Goal: Use online tool/utility: Use online tool/utility

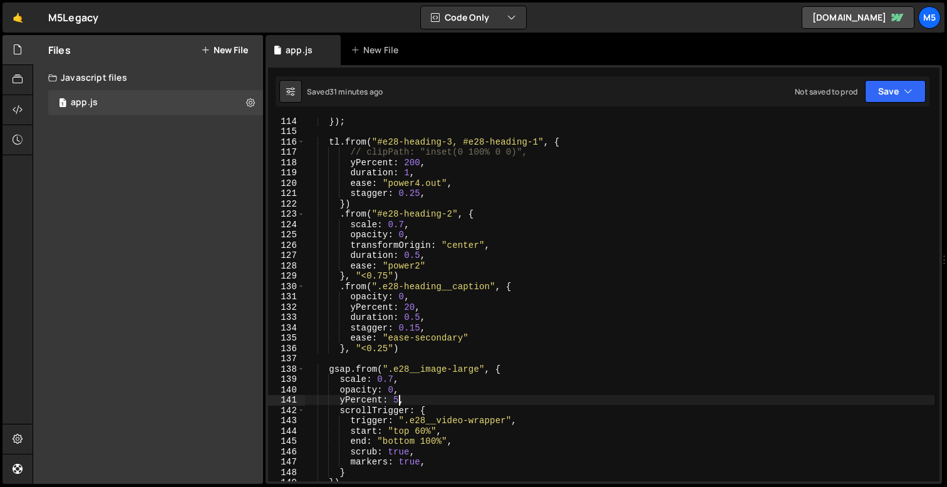
scroll to position [1168, 0]
click at [433, 245] on div "}) ; tl . from ( "#e28-heading-3, #e28-heading-1" , { // clipPath: "inset(0 100…" at bounding box center [620, 309] width 630 height 385
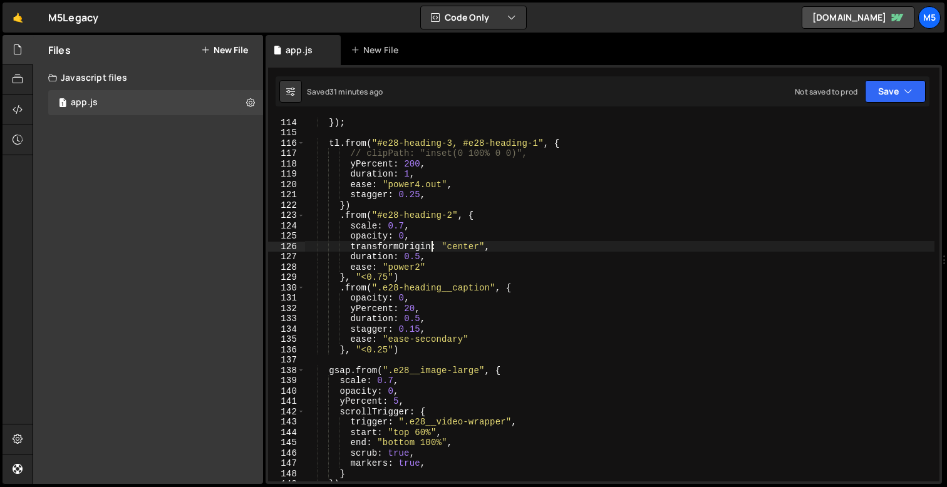
click at [439, 223] on div "}) ; tl . from ( "#e28-heading-3, #e28-heading-1" , { // clipPath: "inset(0 100…" at bounding box center [620, 309] width 630 height 385
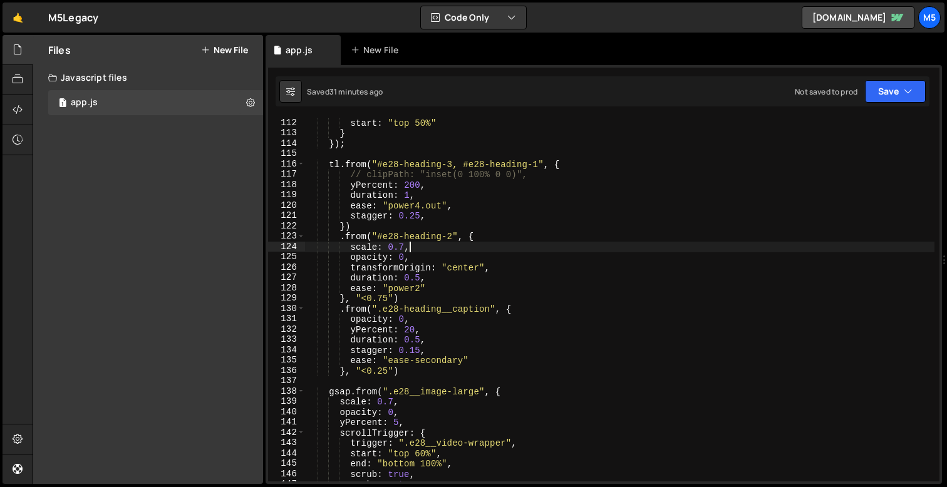
scroll to position [1147, 0]
drag, startPoint x: 452, startPoint y: 236, endPoint x: 379, endPoint y: 239, distance: 72.7
click at [379, 239] on div "trigger : "#e28-section" , start : "top 50%" } }) ; tl . from ( "#e28-heading-3…" at bounding box center [620, 300] width 630 height 385
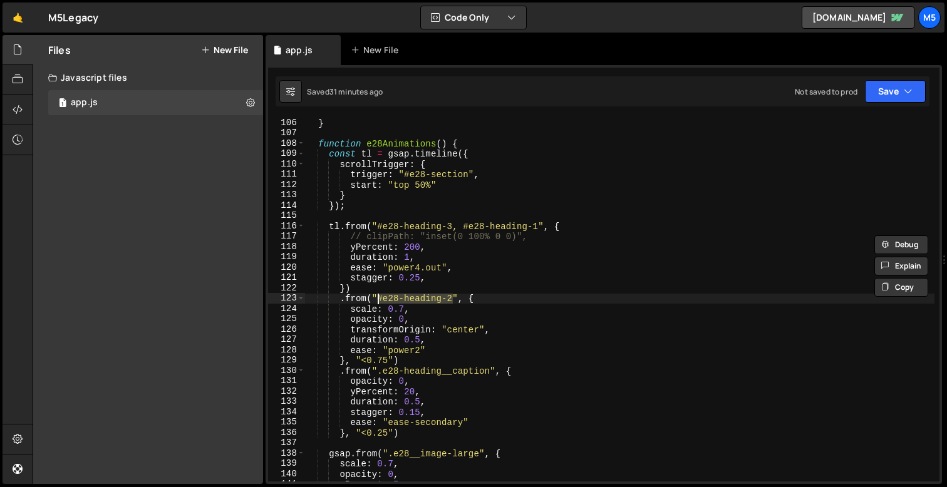
scroll to position [1083, 0]
click at [477, 232] on div "} } function e28Animations ( ) { const tl = gsap . timeline ({ scrollTrigger : …" at bounding box center [620, 301] width 630 height 385
type textarea "tl.from("#e28-heading-3, #e28-heading-1", {"
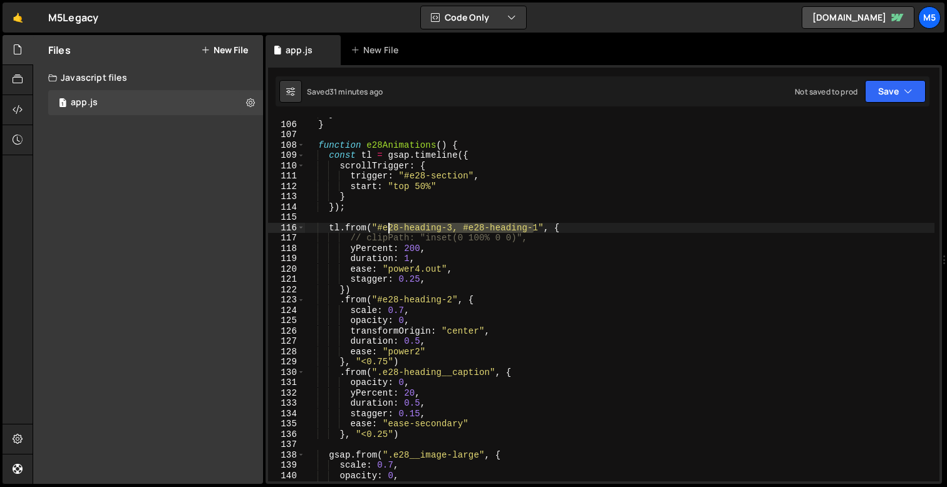
drag, startPoint x: 534, startPoint y: 228, endPoint x: 387, endPoint y: 229, distance: 147.2
click at [387, 229] on div "} } function e28Animations ( ) { const tl = gsap . timeline ({ scrollTrigger : …" at bounding box center [620, 301] width 630 height 385
click at [537, 222] on div "} } function e28Animations ( ) { const tl = gsap . timeline ({ scrollTrigger : …" at bounding box center [620, 301] width 630 height 385
drag, startPoint x: 538, startPoint y: 229, endPoint x: 385, endPoint y: 231, distance: 152.9
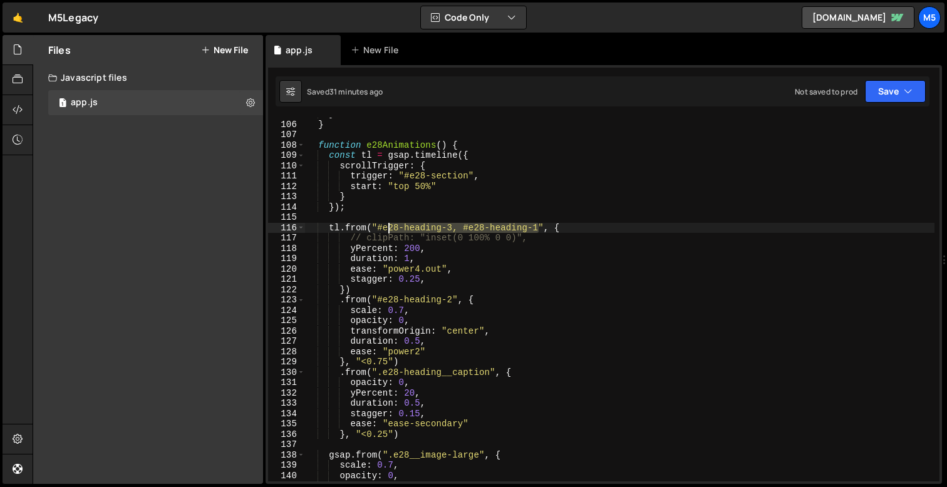
click at [385, 231] on div "} } function e28Animations ( ) { const tl = gsap . timeline ({ scrollTrigger : …" at bounding box center [620, 301] width 630 height 385
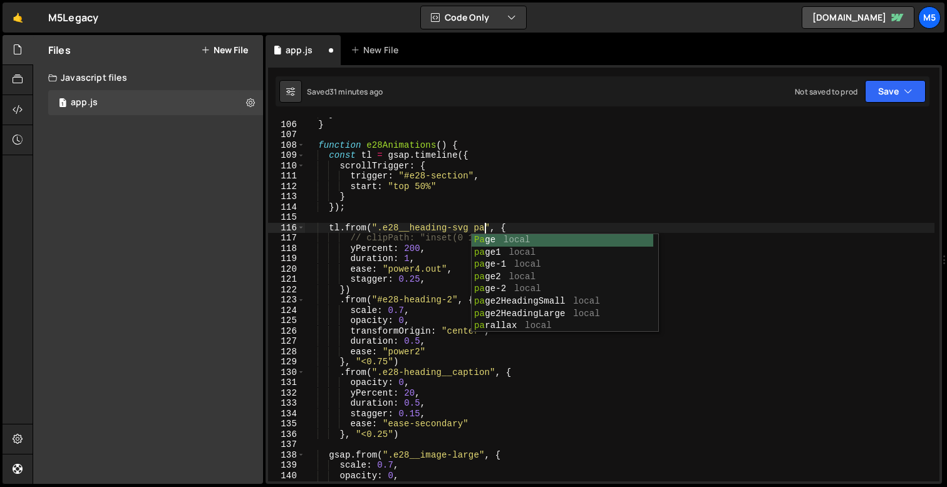
scroll to position [0, 13]
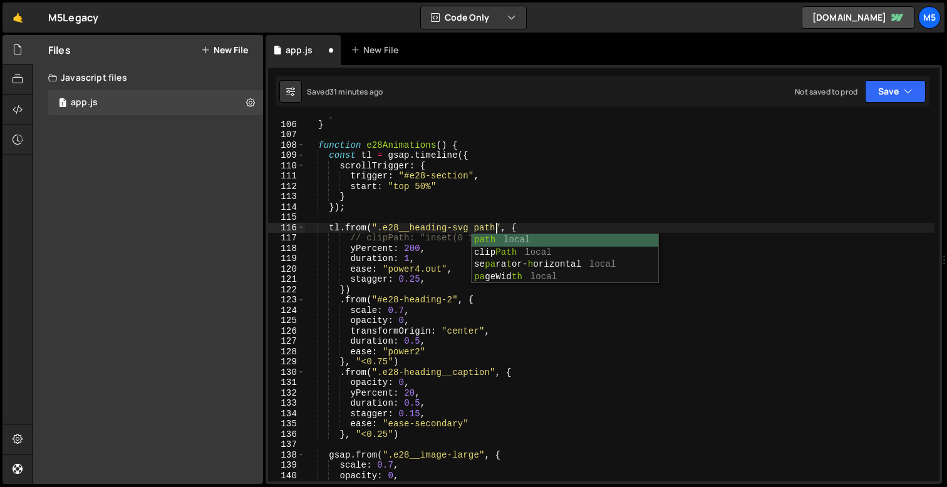
click at [389, 260] on div "} } function e28Animations ( ) { const tl = gsap . timeline ({ scrollTrigger : …" at bounding box center [620, 301] width 630 height 385
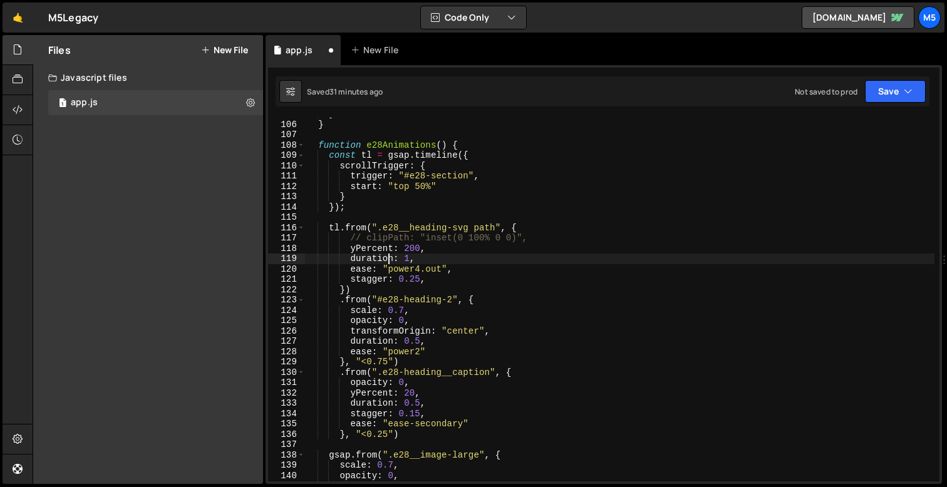
scroll to position [0, 7]
click at [531, 240] on div "} } function e28Animations ( ) { const tl = gsap . timeline ({ scrollTrigger : …" at bounding box center [620, 301] width 630 height 385
click at [446, 277] on div "} } function e28Animations ( ) { const tl = gsap . timeline ({ scrollTrigger : …" at bounding box center [620, 301] width 630 height 385
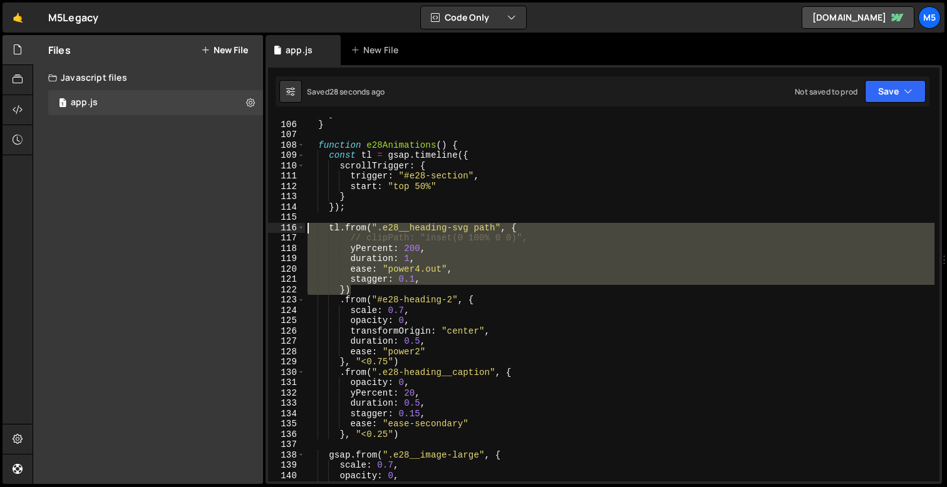
drag, startPoint x: 358, startPoint y: 290, endPoint x: 306, endPoint y: 229, distance: 80.0
click at [306, 229] on div "} } function e28Animations ( ) { const tl = gsap . timeline ({ scrollTrigger : …" at bounding box center [620, 301] width 630 height 385
click at [371, 294] on div "} } function e28Animations ( ) { const tl = gsap . timeline ({ scrollTrigger : …" at bounding box center [620, 301] width 630 height 385
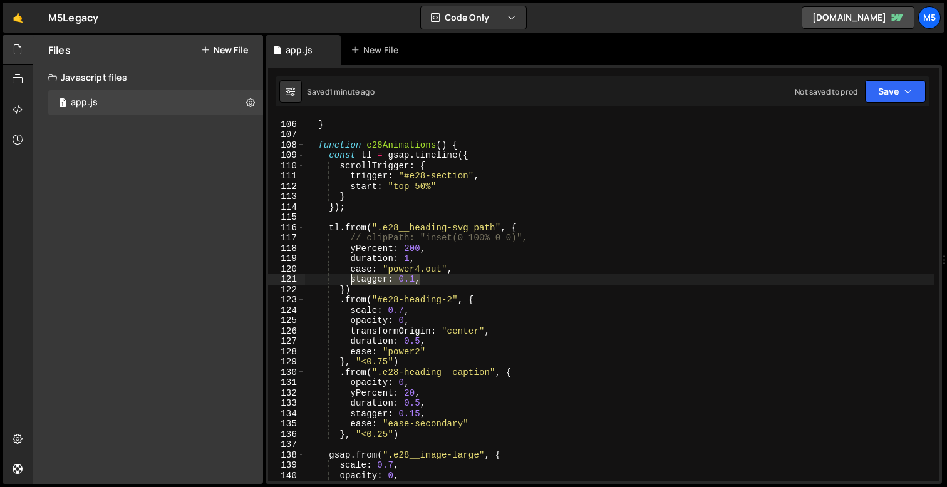
drag, startPoint x: 429, startPoint y: 281, endPoint x: 350, endPoint y: 279, distance: 78.9
click at [350, 279] on div "} } function e28Animations ( ) { const tl = gsap . timeline ({ scrollTrigger : …" at bounding box center [620, 301] width 630 height 385
paste textarea "}"
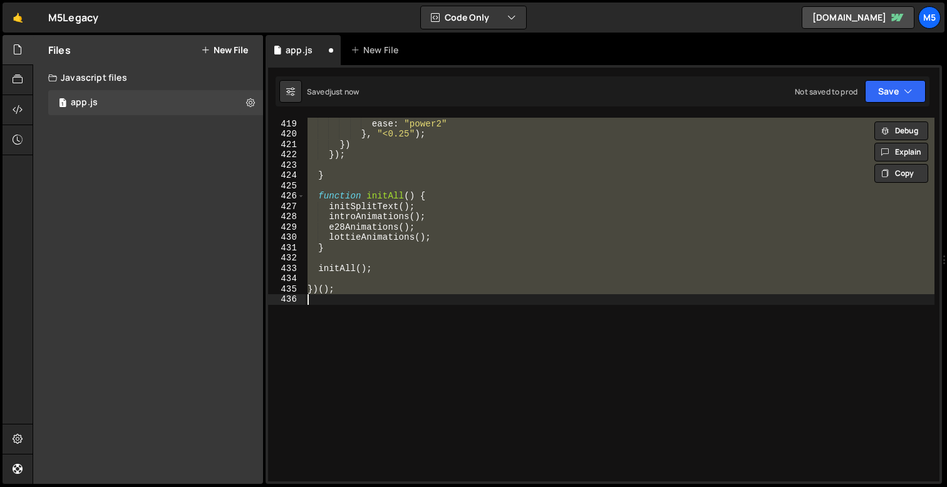
scroll to position [1058, 0]
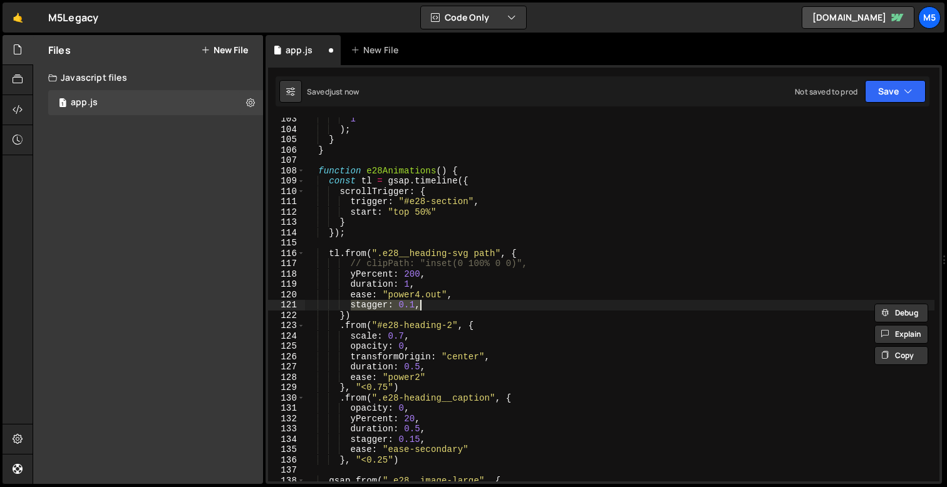
click at [447, 304] on div "1 ) ; } } function e28Animations ( ) { const tl = gsap . timeline ({ scrollTrig…" at bounding box center [620, 306] width 630 height 385
click at [358, 229] on div "1 ) ; } } function e28Animations ( ) { const tl = gsap . timeline ({ scrollTrig…" at bounding box center [620, 306] width 630 height 385
type textarea "});"
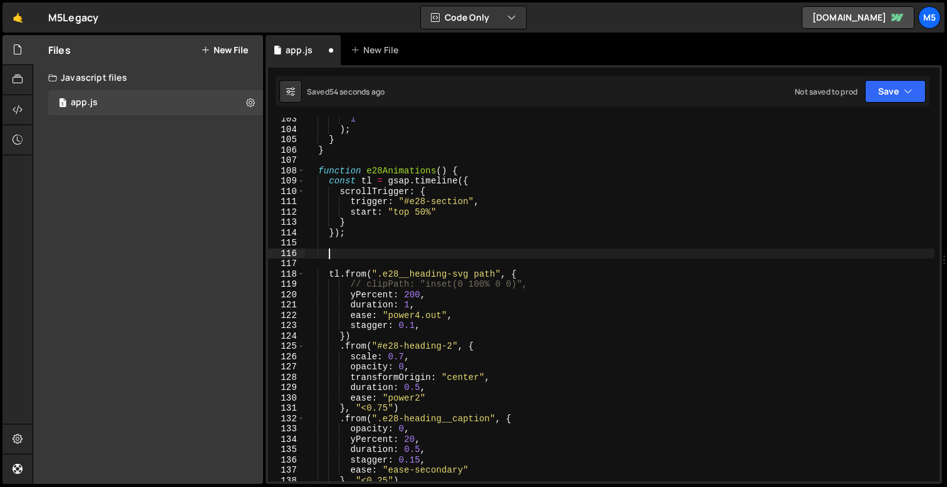
paste textarea "let paths = gsap.utils.toArray(".e28__heading-svg path");"
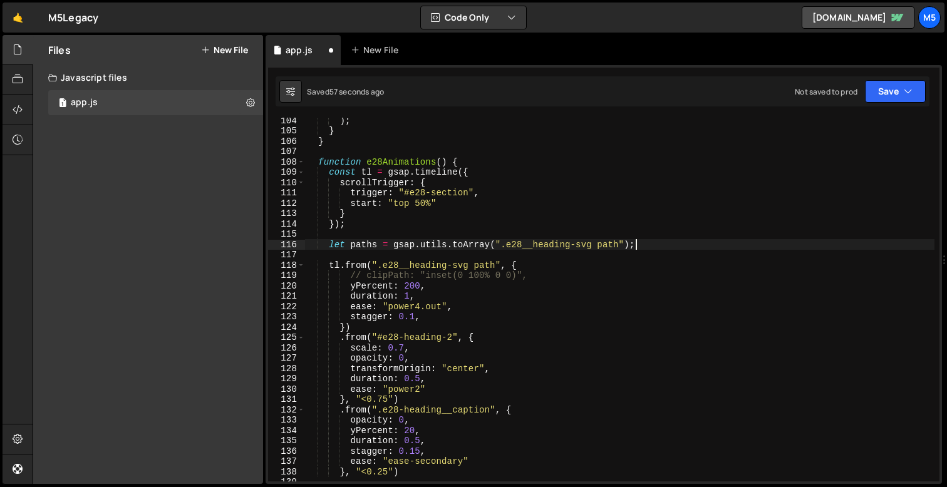
scroll to position [1077, 0]
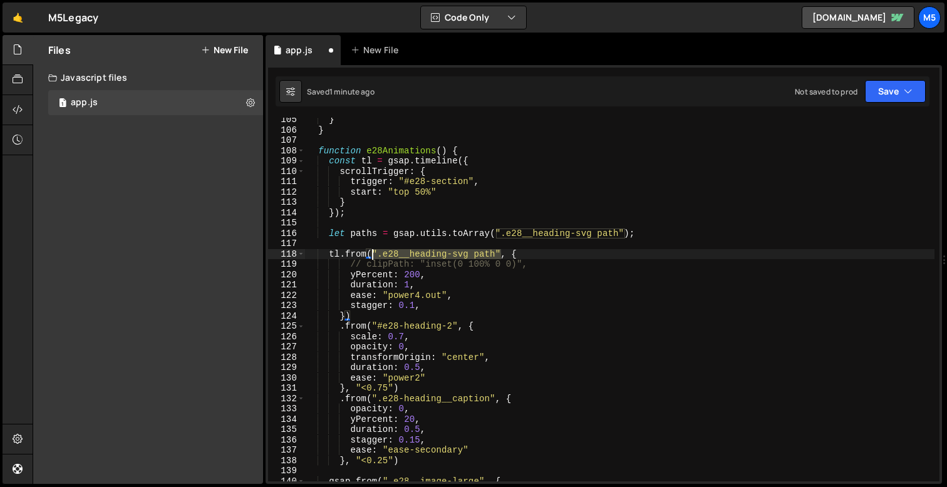
drag, startPoint x: 501, startPoint y: 252, endPoint x: 373, endPoint y: 251, distance: 127.2
click at [373, 251] on div "} } function e28Animations ( ) { const tl = gsap . timeline ({ scrollTrigger : …" at bounding box center [620, 307] width 630 height 385
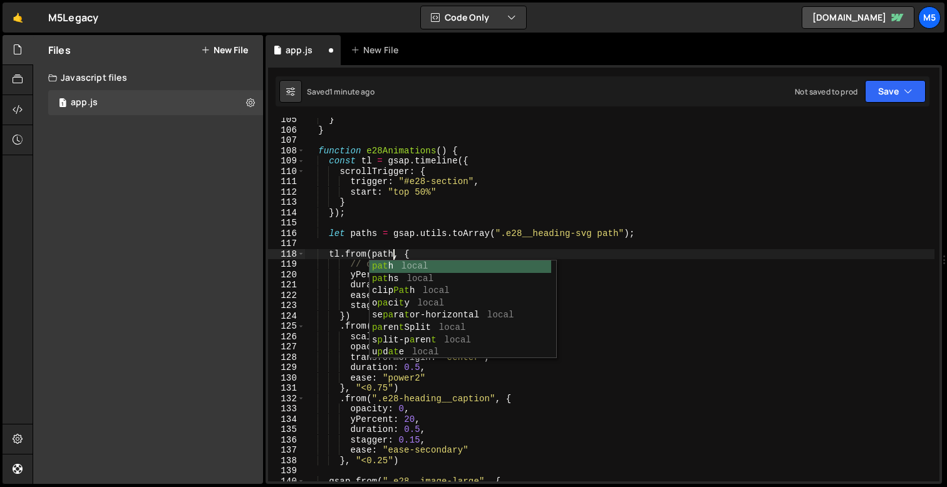
scroll to position [0, 6]
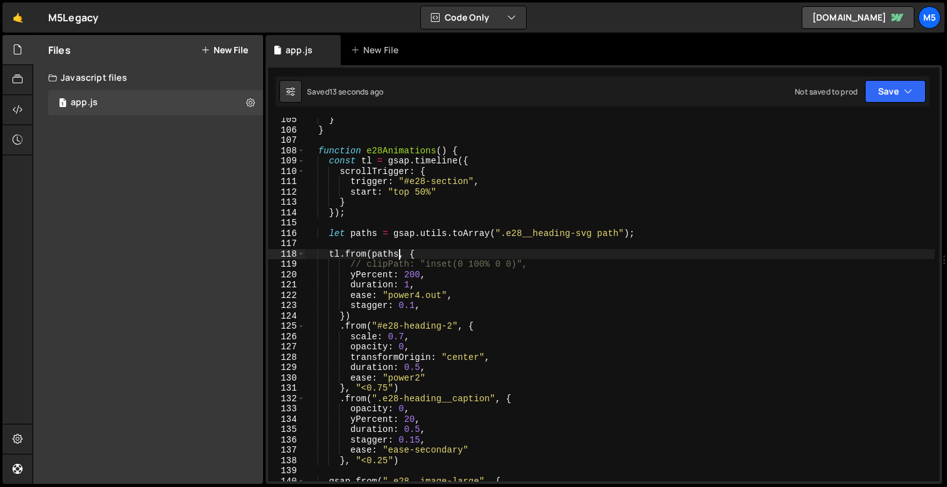
click at [640, 232] on div "} } function e28Animations ( ) { const tl = gsap . timeline ({ scrollTrigger : …" at bounding box center [620, 307] width 630 height 385
type textarea "let paths = gsap.utils.toArray(".e28__heading-svg path");"
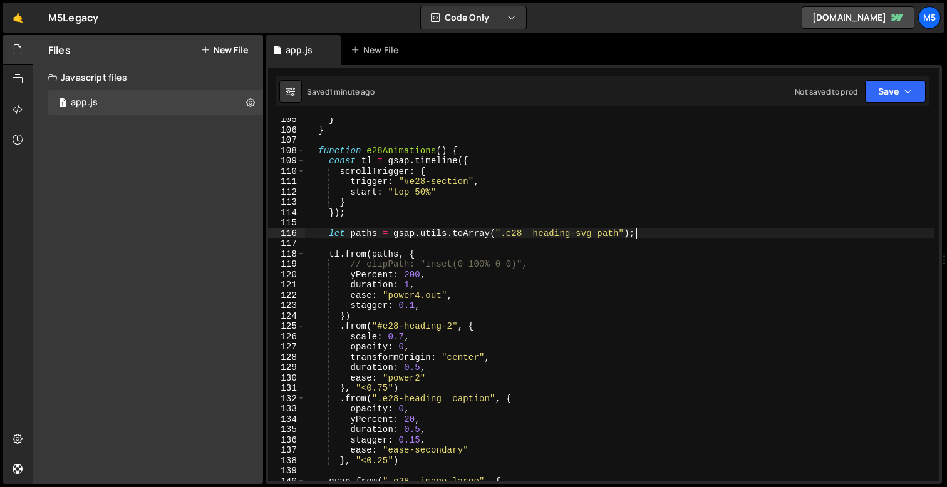
scroll to position [0, 1]
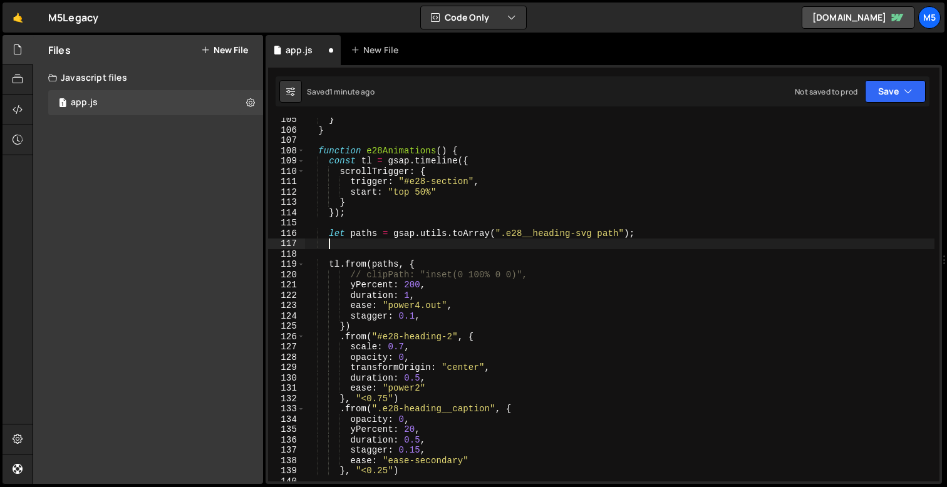
paste textarea "paths.reverse();"
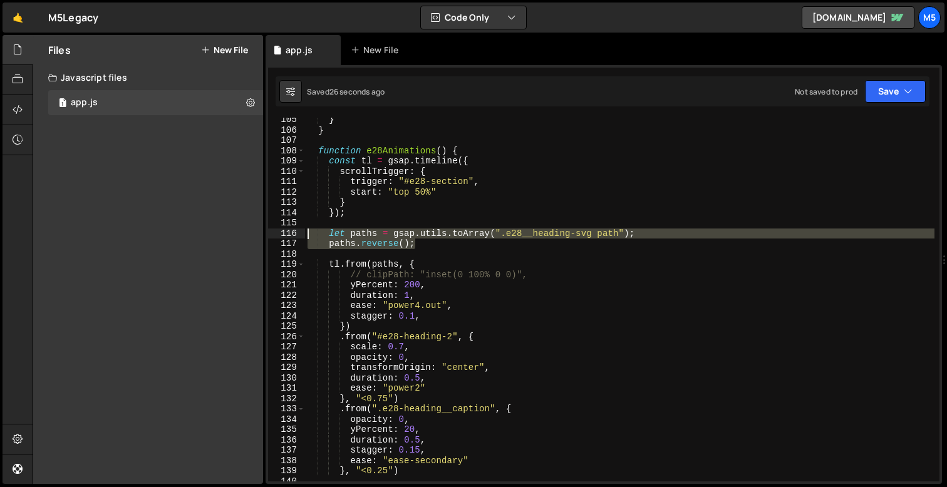
drag, startPoint x: 422, startPoint y: 242, endPoint x: 288, endPoint y: 236, distance: 134.8
click at [288, 236] on div "paths.reverse(); 105 106 107 108 109 110 111 112 113 114 115 116 117 118 119 12…" at bounding box center [604, 300] width 672 height 364
type textarea "let paths = gsap.utils.toArray(".e28__heading-svg path"); paths.reverse();"
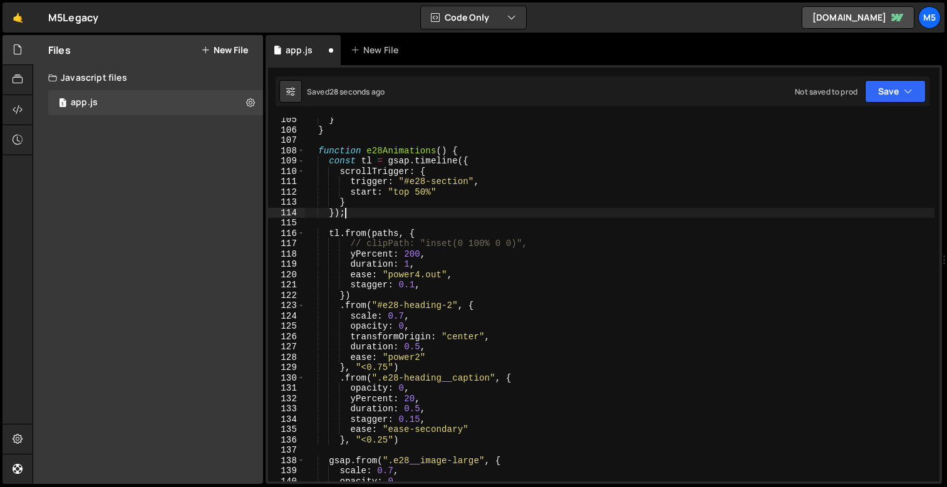
type textarea "})();"
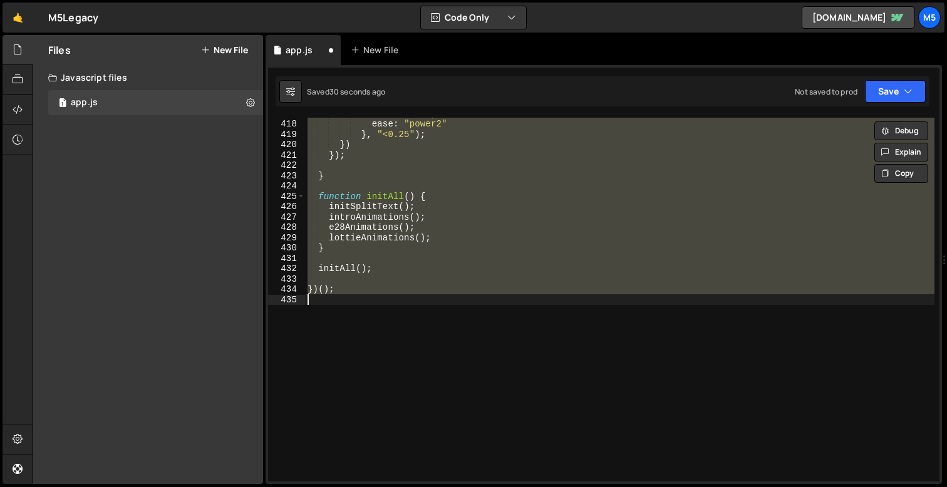
scroll to position [1027, 0]
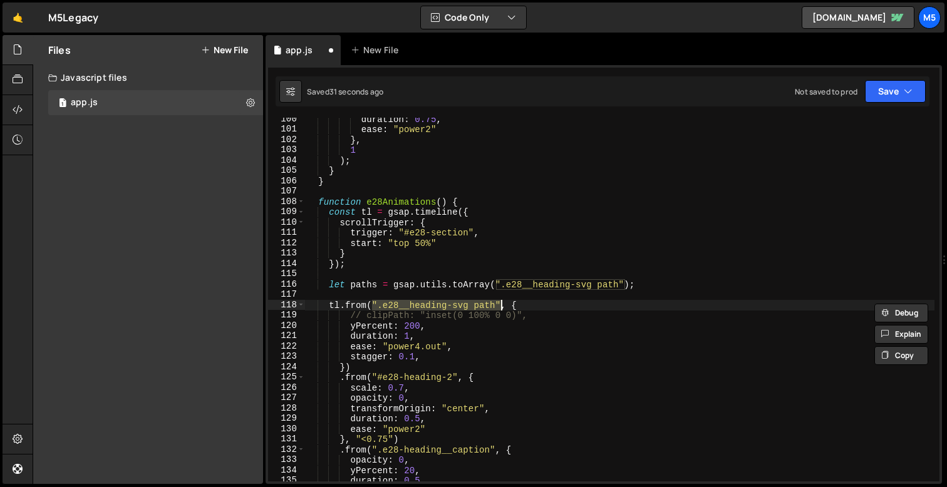
click at [638, 281] on div "duration : 0.75 , ease : "power2" } , 1 ) ; } } function e28Animations ( ) { co…" at bounding box center [620, 306] width 630 height 385
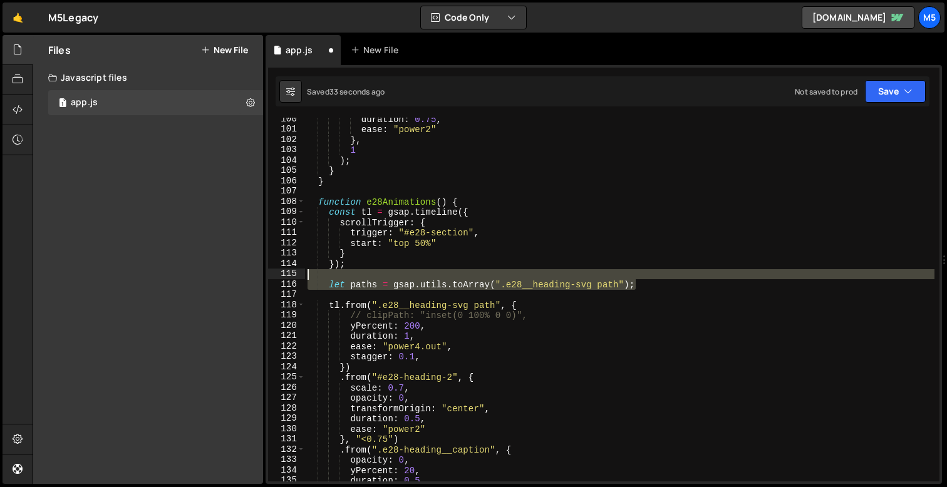
drag, startPoint x: 652, startPoint y: 283, endPoint x: 289, endPoint y: 278, distance: 362.7
click at [289, 278] on div "let paths = gsap.utils.toArray(".e28__heading-svg path"); 100 101 102 103 104 1…" at bounding box center [604, 300] width 672 height 364
type textarea "let paths = gsap.utils.toArray(".e28__heading-svg path");"
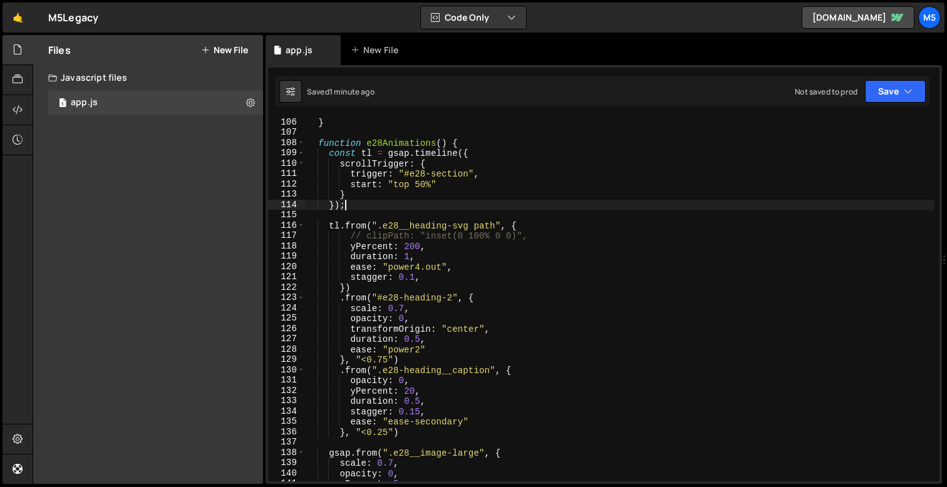
scroll to position [1102, 0]
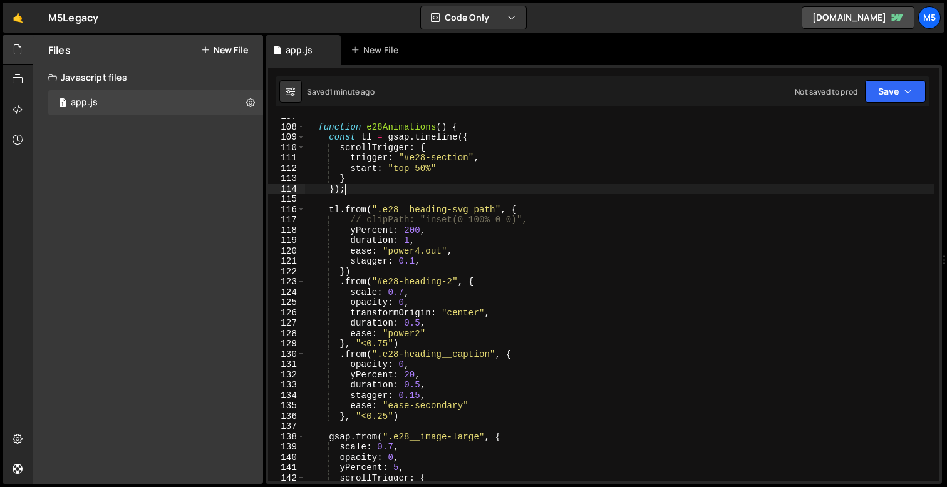
click at [420, 294] on div "function e28Animations ( ) { const tl = gsap . timeline ({ scrollTrigger : { tr…" at bounding box center [620, 304] width 630 height 385
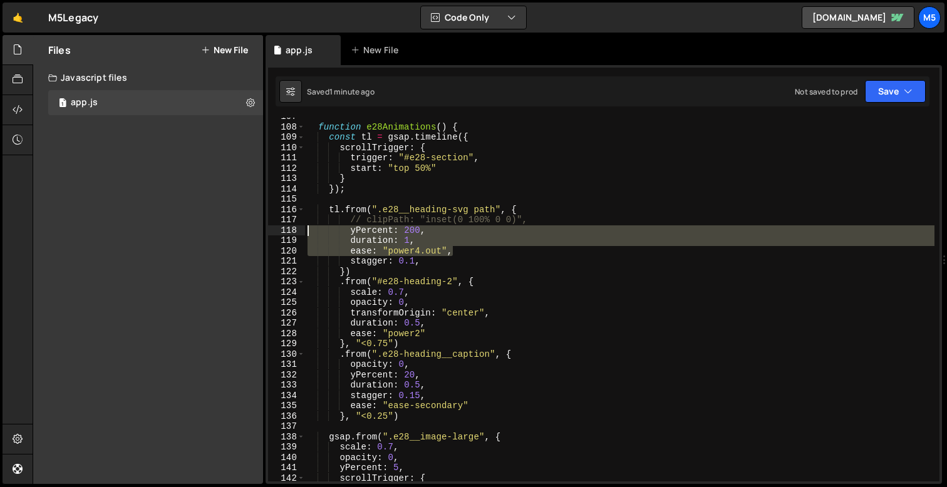
drag, startPoint x: 457, startPoint y: 250, endPoint x: 275, endPoint y: 229, distance: 182.8
click at [274, 229] on div "scale: 0.7, 107 108 109 110 111 112 113 114 115 116 117 118 119 120 121 122 123…" at bounding box center [604, 300] width 672 height 364
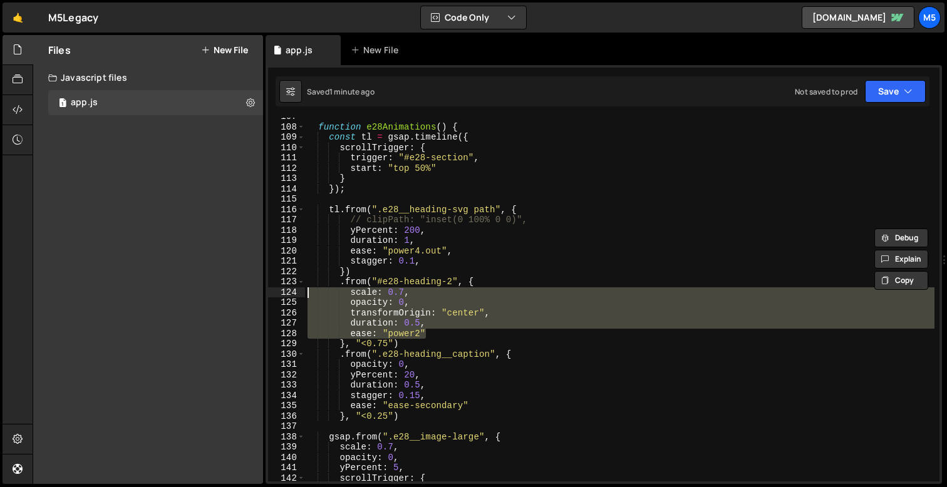
drag, startPoint x: 430, startPoint y: 333, endPoint x: 298, endPoint y: 294, distance: 137.0
click at [298, 295] on div "yPercent: 200, duration: 1, 107 108 109 110 111 112 113 114 115 116 117 118 119…" at bounding box center [604, 300] width 672 height 364
paste textarea "ease: "power4.out""
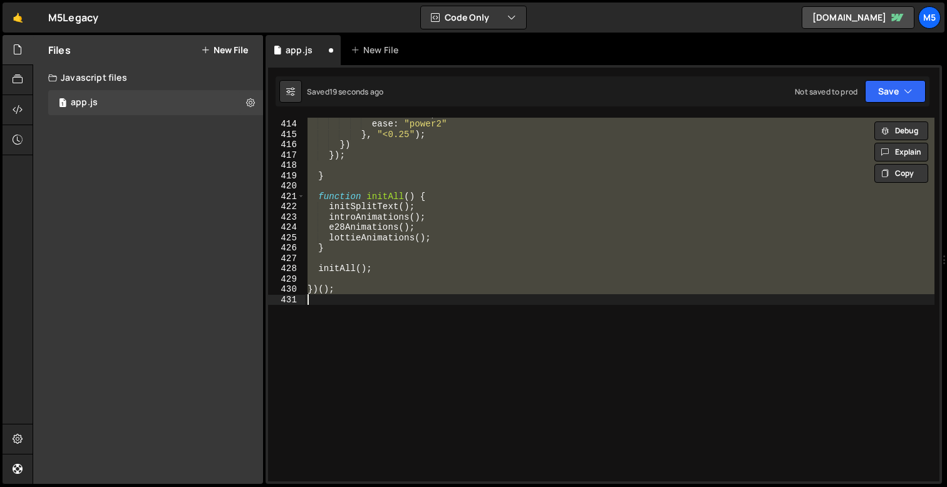
scroll to position [1131, 0]
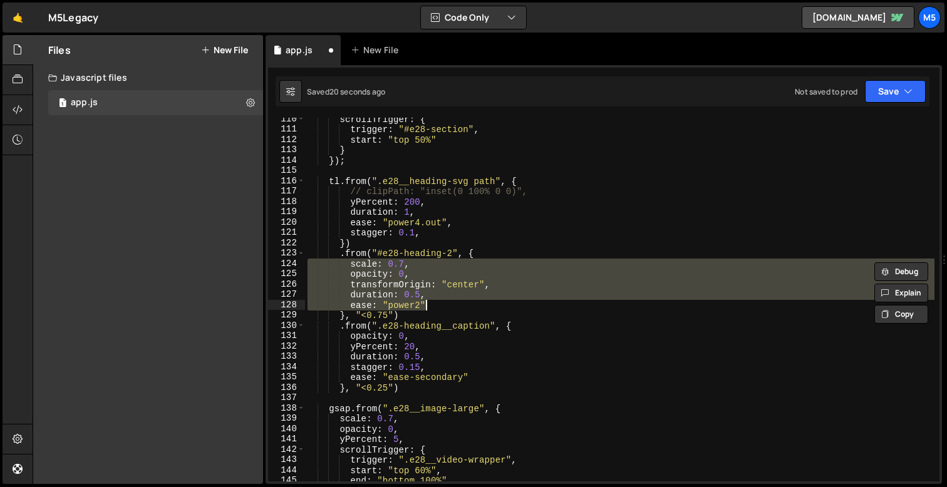
click at [442, 293] on div "scrollTrigger : { trigger : "#e28-section" , start : "top 50%" } }) ; tl . from…" at bounding box center [620, 306] width 630 height 385
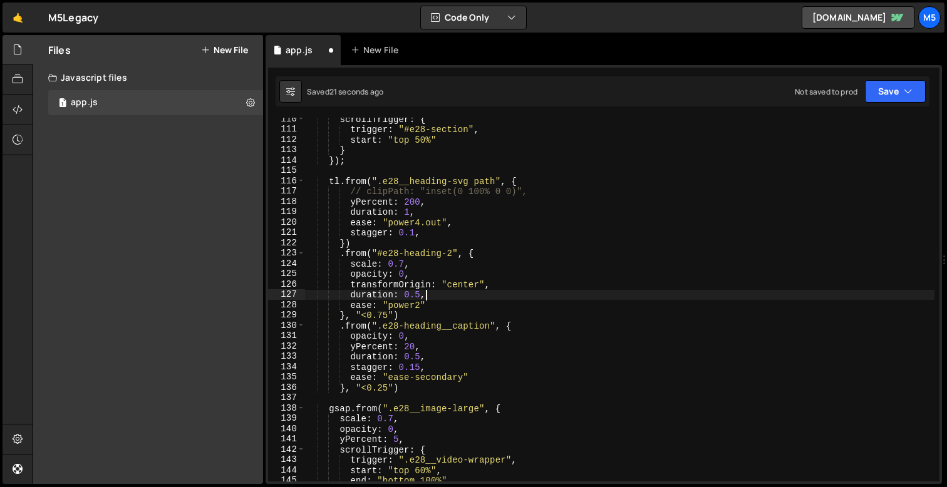
click at [405, 266] on div "scrollTrigger : { trigger : "#e28-section" , start : "top 50%" } }) ; tl . from…" at bounding box center [620, 306] width 630 height 385
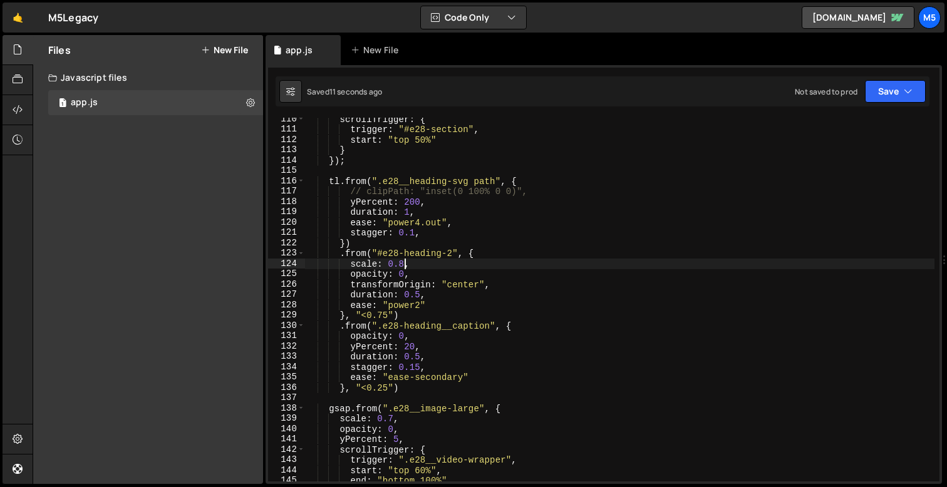
scroll to position [1118, 0]
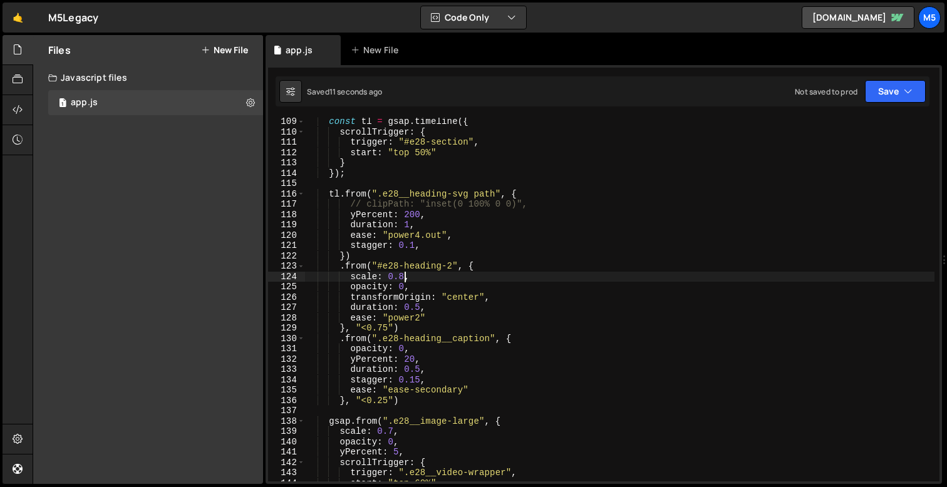
click at [414, 246] on div "const tl = gsap . timeline ({ scrollTrigger : { trigger : "#e28-section" , star…" at bounding box center [620, 309] width 630 height 385
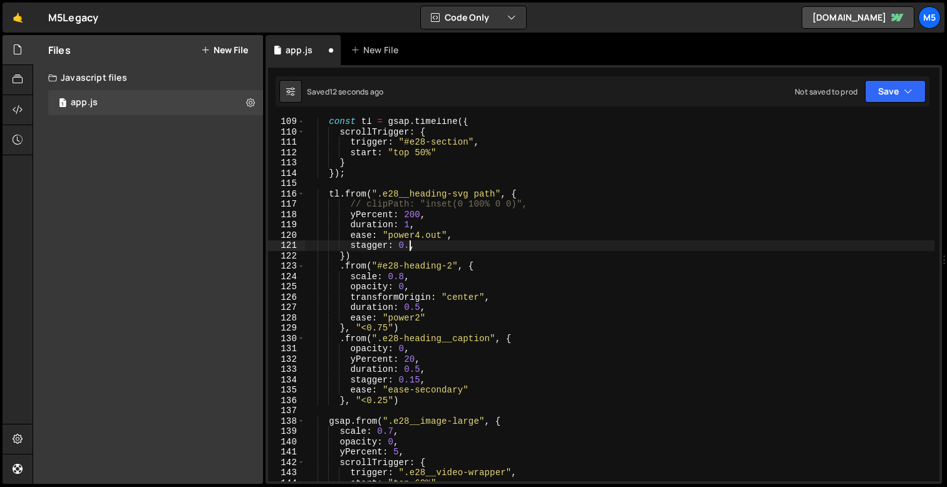
scroll to position [0, 8]
click at [425, 308] on div "const tl = gsap . timeline ({ scrollTrigger : { trigger : "#e28-section" , star…" at bounding box center [620, 309] width 630 height 385
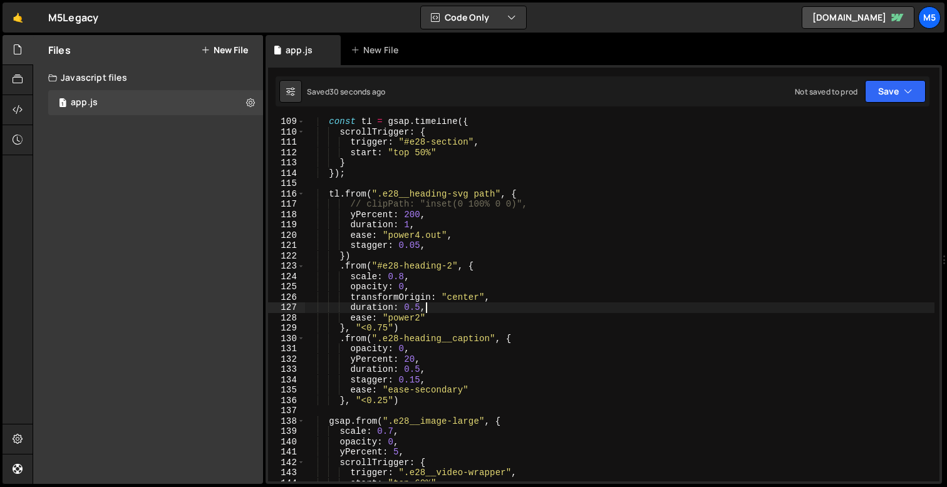
click at [415, 277] on div "const tl = gsap . timeline ({ scrollTrigger : { trigger : "#e28-section" , star…" at bounding box center [620, 309] width 630 height 385
type textarea "scale: 0.8,"
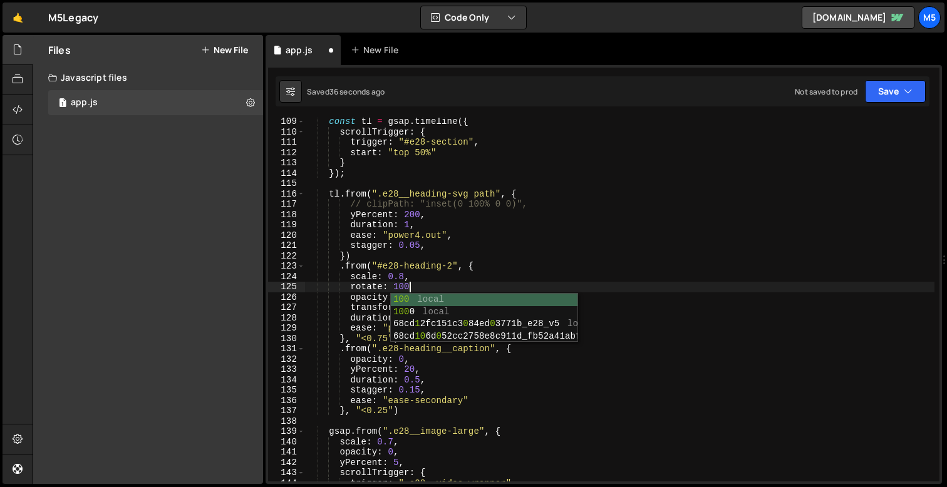
scroll to position [0, 7]
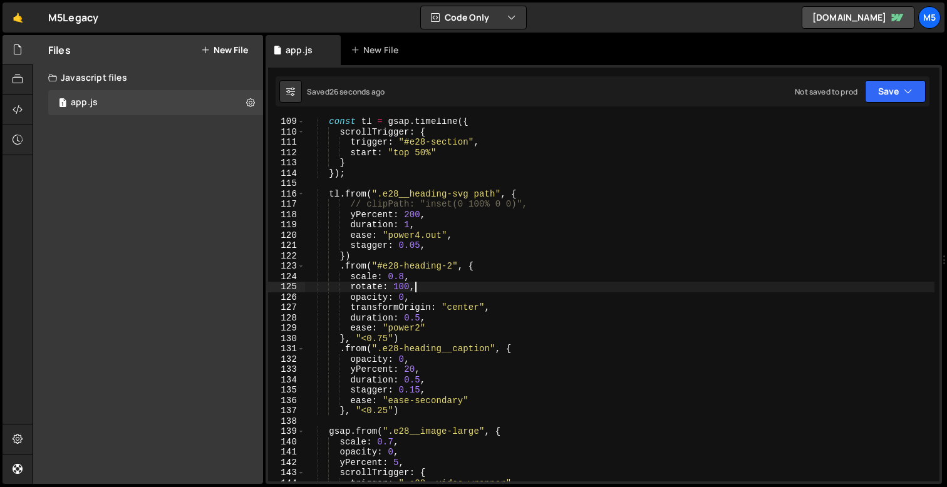
click at [422, 321] on div "const tl = gsap . timeline ({ scrollTrigger : { trigger : "#e28-section" , star…" at bounding box center [620, 309] width 630 height 385
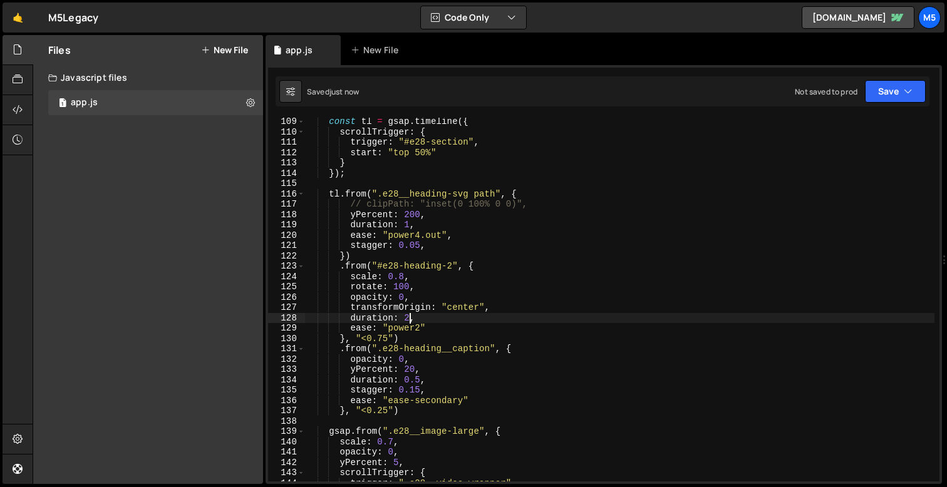
click at [415, 278] on div "const tl = gsap . timeline ({ scrollTrigger : { trigger : "#e28-section" , star…" at bounding box center [620, 309] width 630 height 385
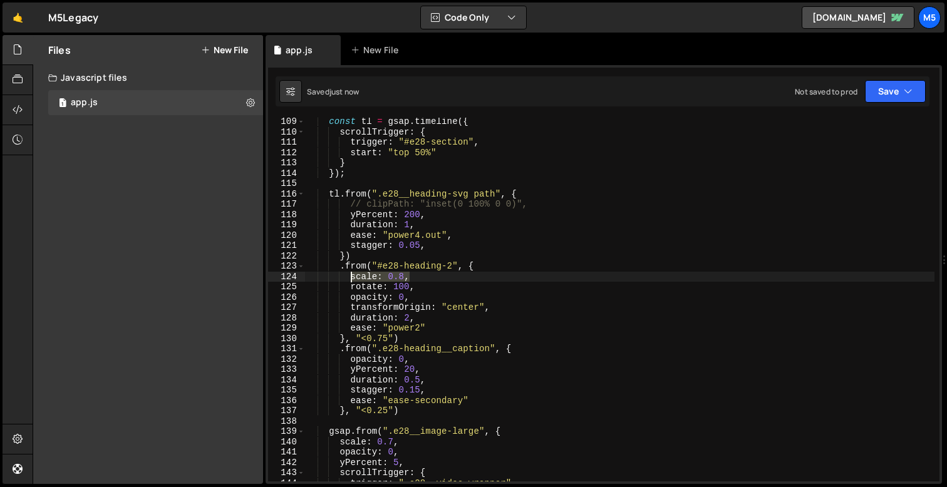
drag, startPoint x: 416, startPoint y: 278, endPoint x: 351, endPoint y: 278, distance: 64.5
click at [351, 278] on div "const tl = gsap . timeline ({ scrollTrigger : { trigger : "#e28-section" , star…" at bounding box center [620, 309] width 630 height 385
click at [403, 277] on div "const tl = gsap . timeline ({ scrollTrigger : { trigger : "#e28-section" , star…" at bounding box center [620, 309] width 630 height 385
drag, startPoint x: 413, startPoint y: 276, endPoint x: 385, endPoint y: 276, distance: 28.2
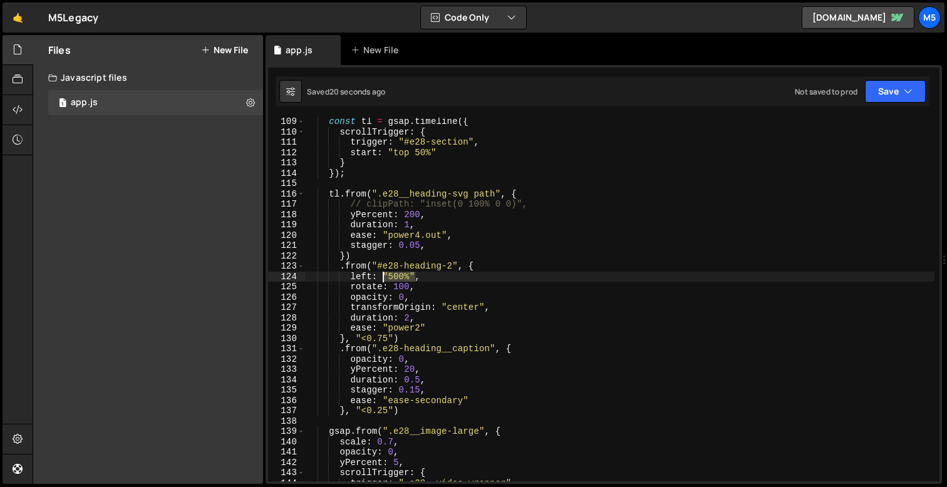
click at [385, 276] on div "const tl = gsap . timeline ({ scrollTrigger : { trigger : "#e28-section" , star…" at bounding box center [620, 309] width 630 height 385
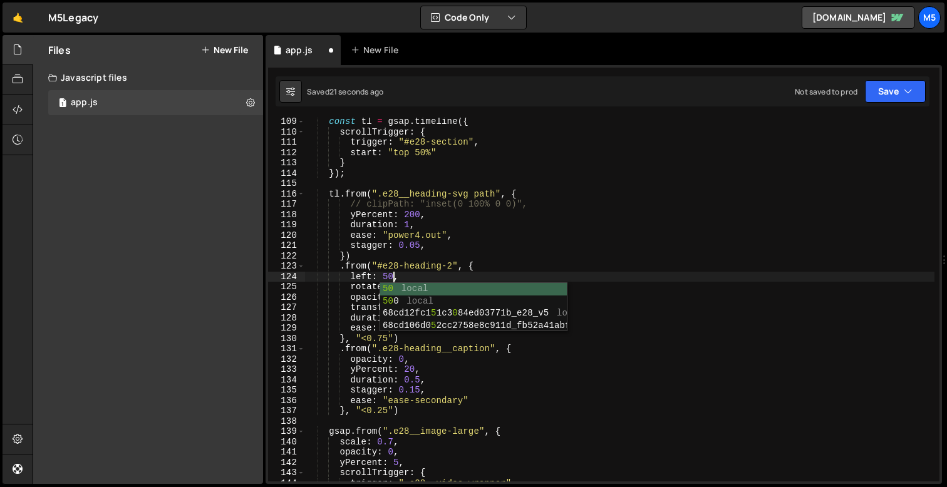
scroll to position [0, 6]
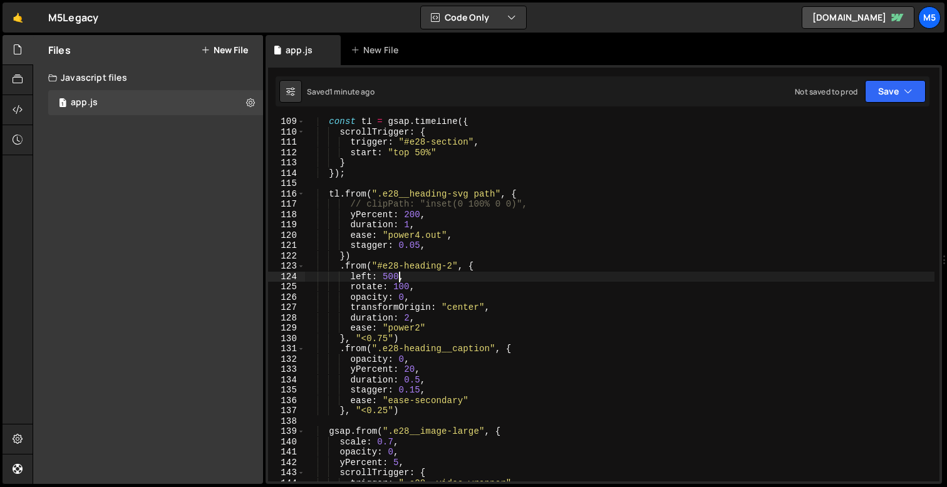
click at [398, 234] on div "const tl = gsap . timeline ({ scrollTrigger : { trigger : "#e28-section" , star…" at bounding box center [620, 309] width 630 height 385
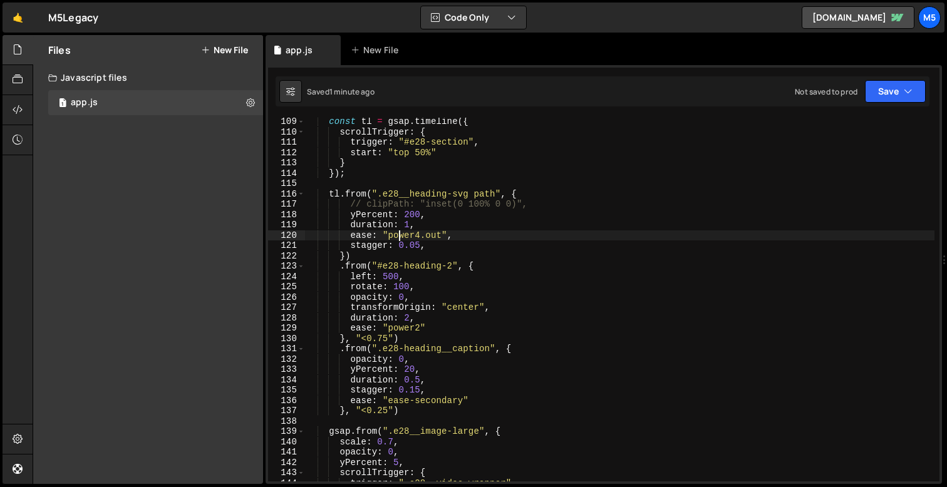
click at [414, 283] on div "const tl = gsap . timeline ({ scrollTrigger : { trigger : "#e28-section" , star…" at bounding box center [620, 309] width 630 height 385
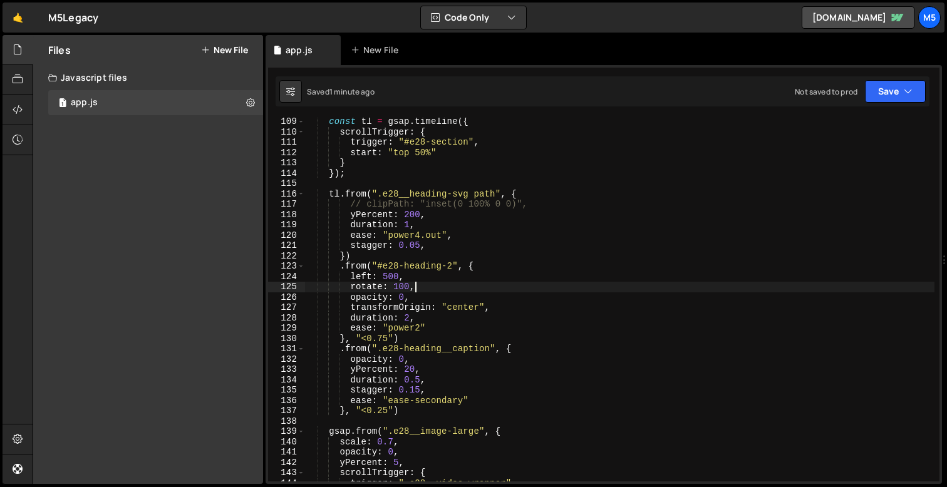
click at [410, 312] on div "const tl = gsap . timeline ({ scrollTrigger : { trigger : "#e28-section" , star…" at bounding box center [620, 309] width 630 height 385
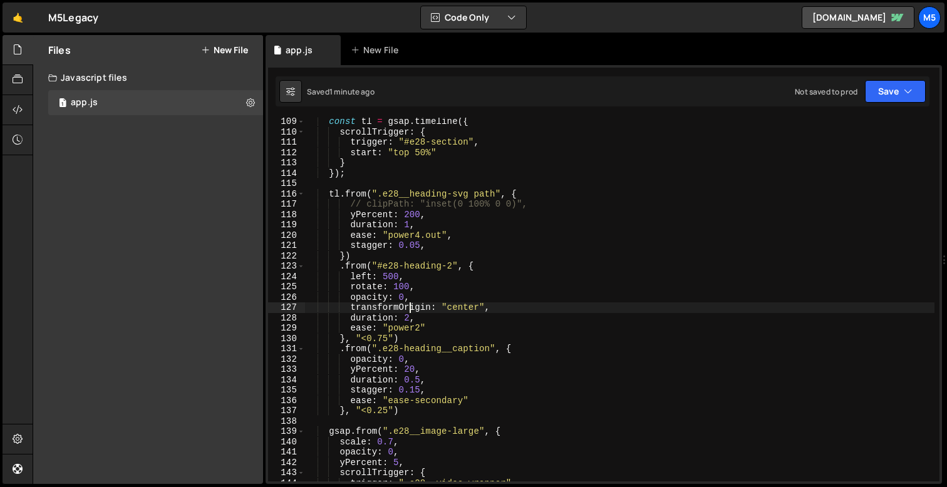
click at [421, 317] on div "const tl = gsap . timeline ({ scrollTrigger : { trigger : "#e28-section" , star…" at bounding box center [620, 309] width 630 height 385
click at [428, 328] on div "const tl = gsap . timeline ({ scrollTrigger : { trigger : "#e28-section" , star…" at bounding box center [620, 309] width 630 height 385
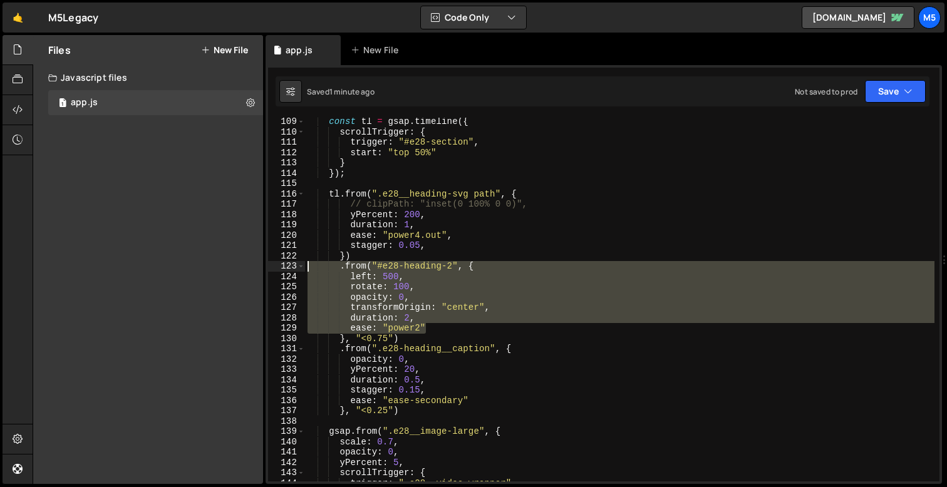
drag, startPoint x: 435, startPoint y: 328, endPoint x: 304, endPoint y: 268, distance: 144.1
click at [304, 268] on div "ease: "power2" 109 110 111 112 113 114 115 116 117 118 119 120 121 122 123 124 …" at bounding box center [604, 300] width 672 height 364
click at [370, 261] on div "const tl = gsap . timeline ({ scrollTrigger : { trigger : "#e28-section" , star…" at bounding box center [620, 309] width 630 height 385
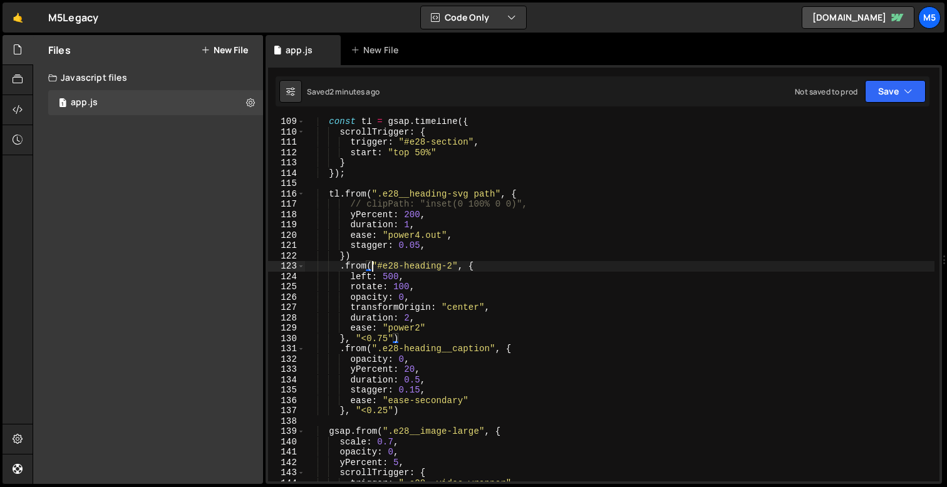
click at [373, 278] on div "const tl = gsap . timeline ({ scrollTrigger : { trigger : "#e28-section" , star…" at bounding box center [620, 309] width 630 height 385
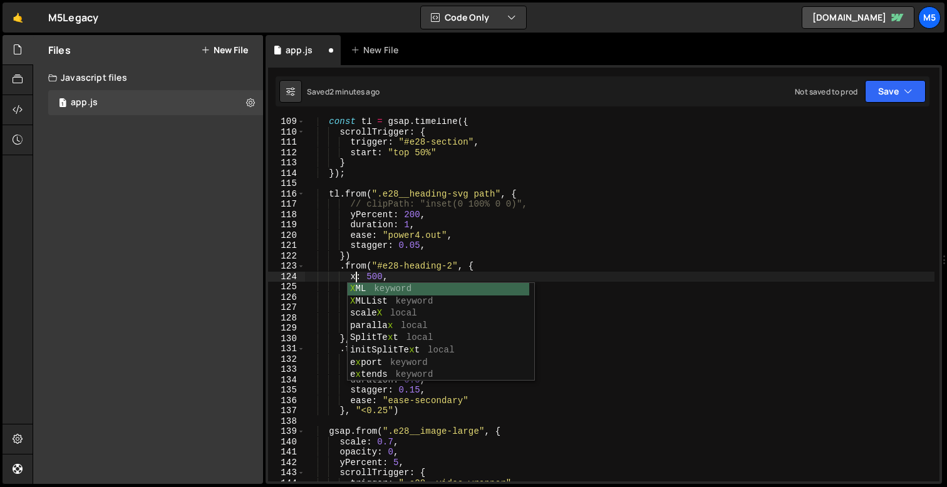
scroll to position [0, 4]
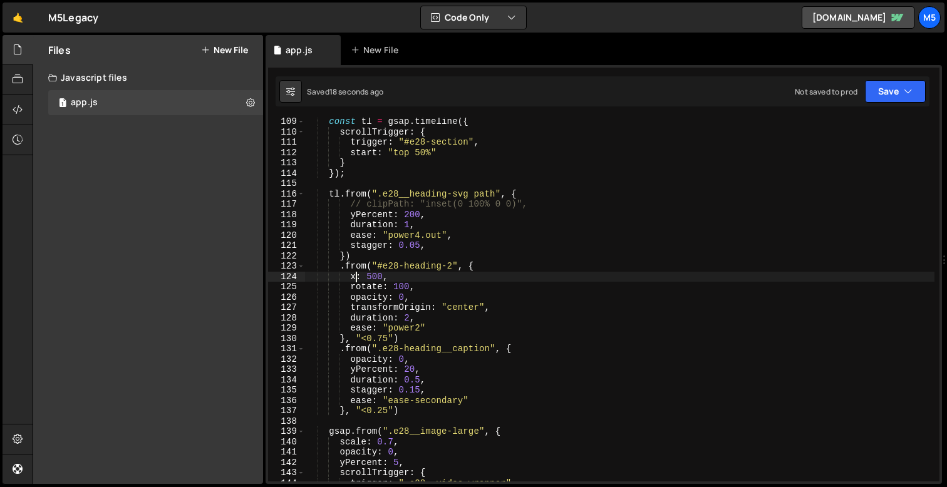
click at [381, 274] on div "const tl = gsap . timeline ({ scrollTrigger : { trigger : "#e28-section" , star…" at bounding box center [620, 309] width 630 height 385
drag, startPoint x: 384, startPoint y: 276, endPoint x: 353, endPoint y: 276, distance: 31.3
click at [353, 276] on div "const tl = gsap . timeline ({ scrollTrigger : { trigger : "#e28-section" , star…" at bounding box center [620, 309] width 630 height 385
paste textarea "x: () => window.innerWidth"
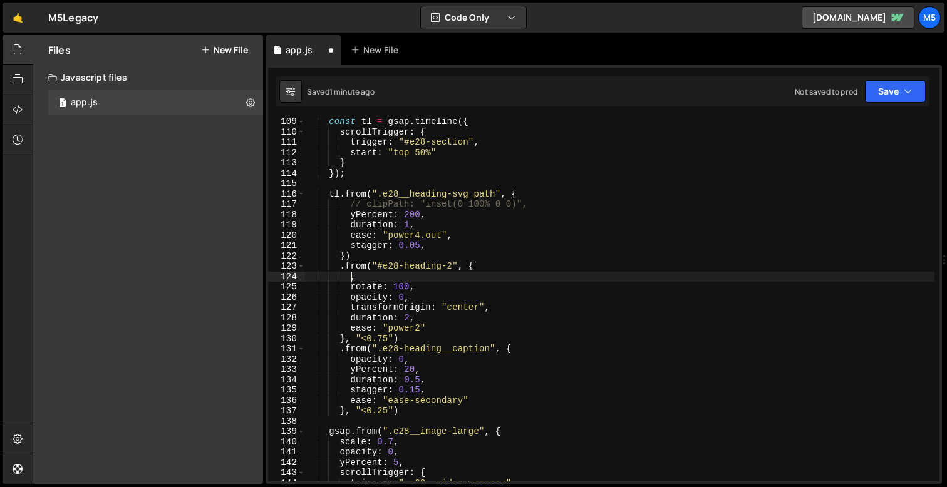
paste textarea "x: () => window.innerWidth"
click at [407, 289] on div "const tl = gsap . timeline ({ scrollTrigger : { trigger : "#e28-section" , star…" at bounding box center [620, 309] width 630 height 385
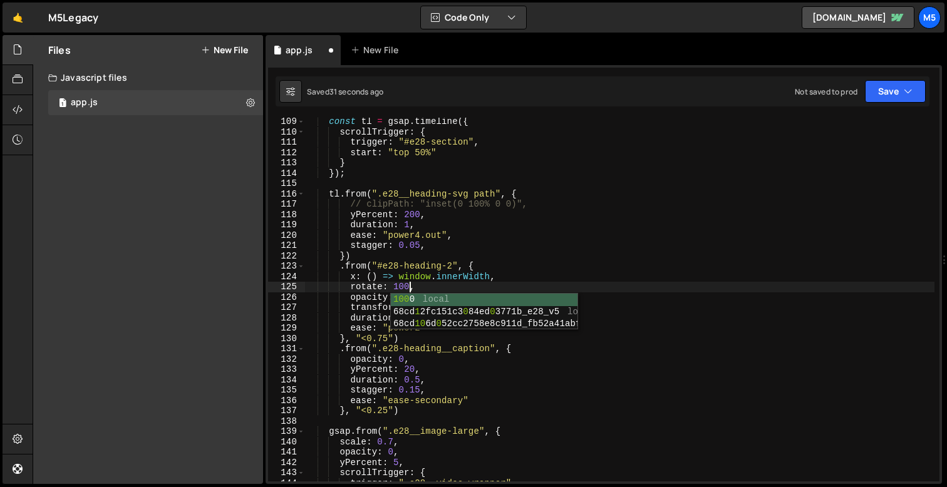
scroll to position [0, 7]
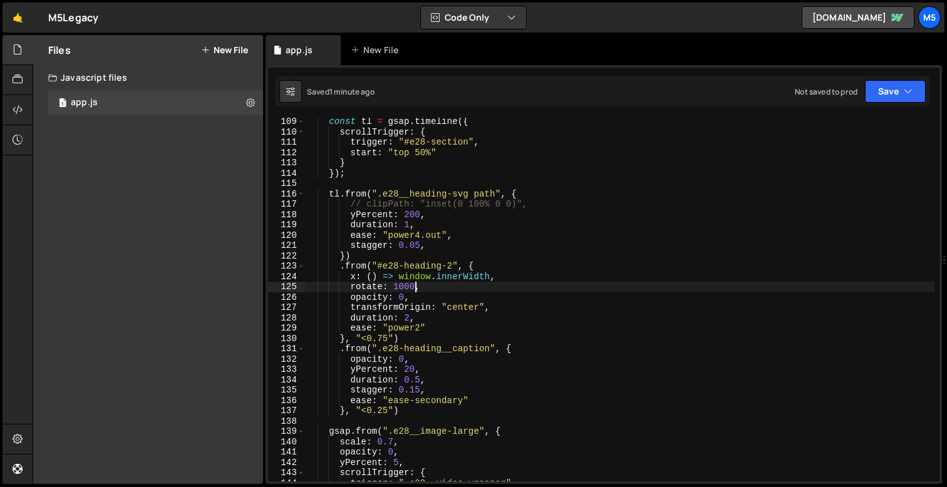
click at [450, 286] on div "const tl = gsap . timeline ({ scrollTrigger : { trigger : "#e28-section" , star…" at bounding box center [620, 309] width 630 height 385
click at [494, 279] on div "const tl = gsap . timeline ({ scrollTrigger : { trigger : "#e28-section" , star…" at bounding box center [620, 309] width 630 height 385
click at [370, 310] on div "const tl = gsap . timeline ({ scrollTrigger : { trigger : "#e28-section" , star…" at bounding box center [620, 309] width 630 height 385
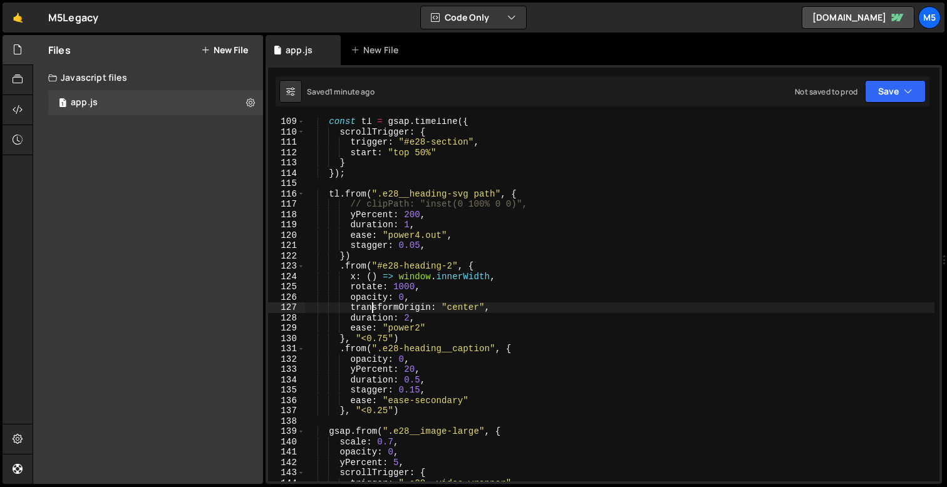
click at [388, 335] on div "const tl = gsap . timeline ({ scrollTrigger : { trigger : "#e28-section" , star…" at bounding box center [620, 309] width 630 height 385
click at [383, 341] on div "const tl = gsap . timeline ({ scrollTrigger : { trigger : "#e28-section" , star…" at bounding box center [620, 309] width 630 height 385
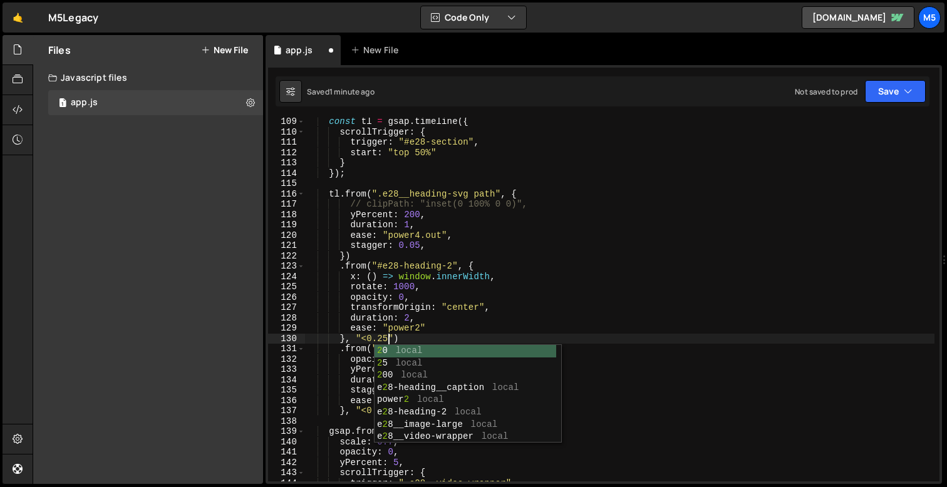
scroll to position [0, 5]
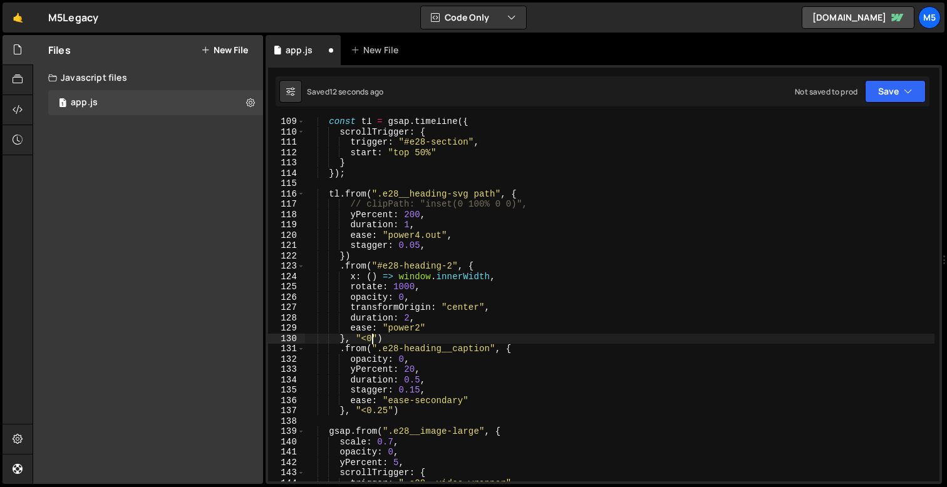
type textarea "}, "<")"
